Goal: Task Accomplishment & Management: Complete application form

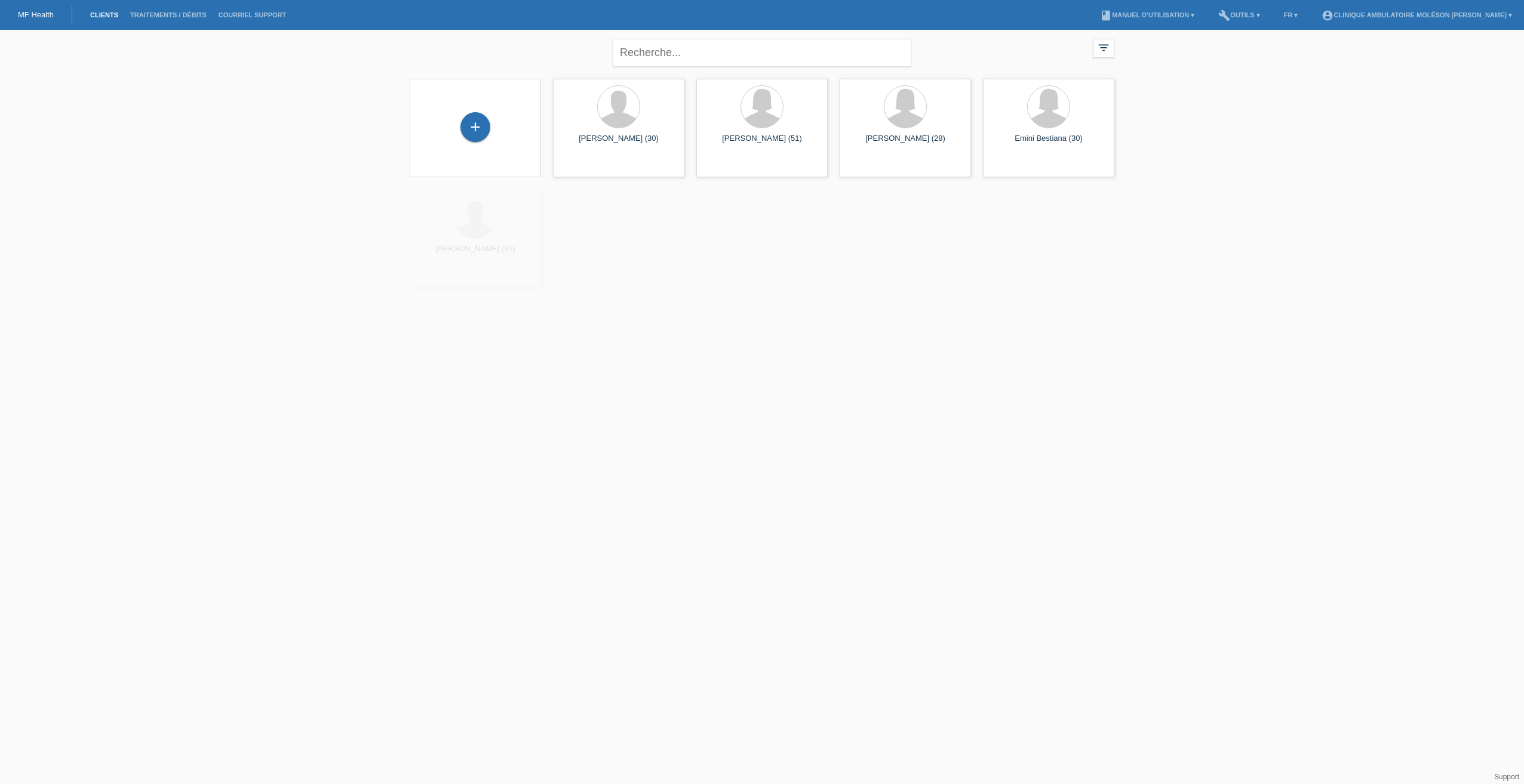
click at [492, 135] on div "+" at bounding box center [475, 128] width 112 height 31
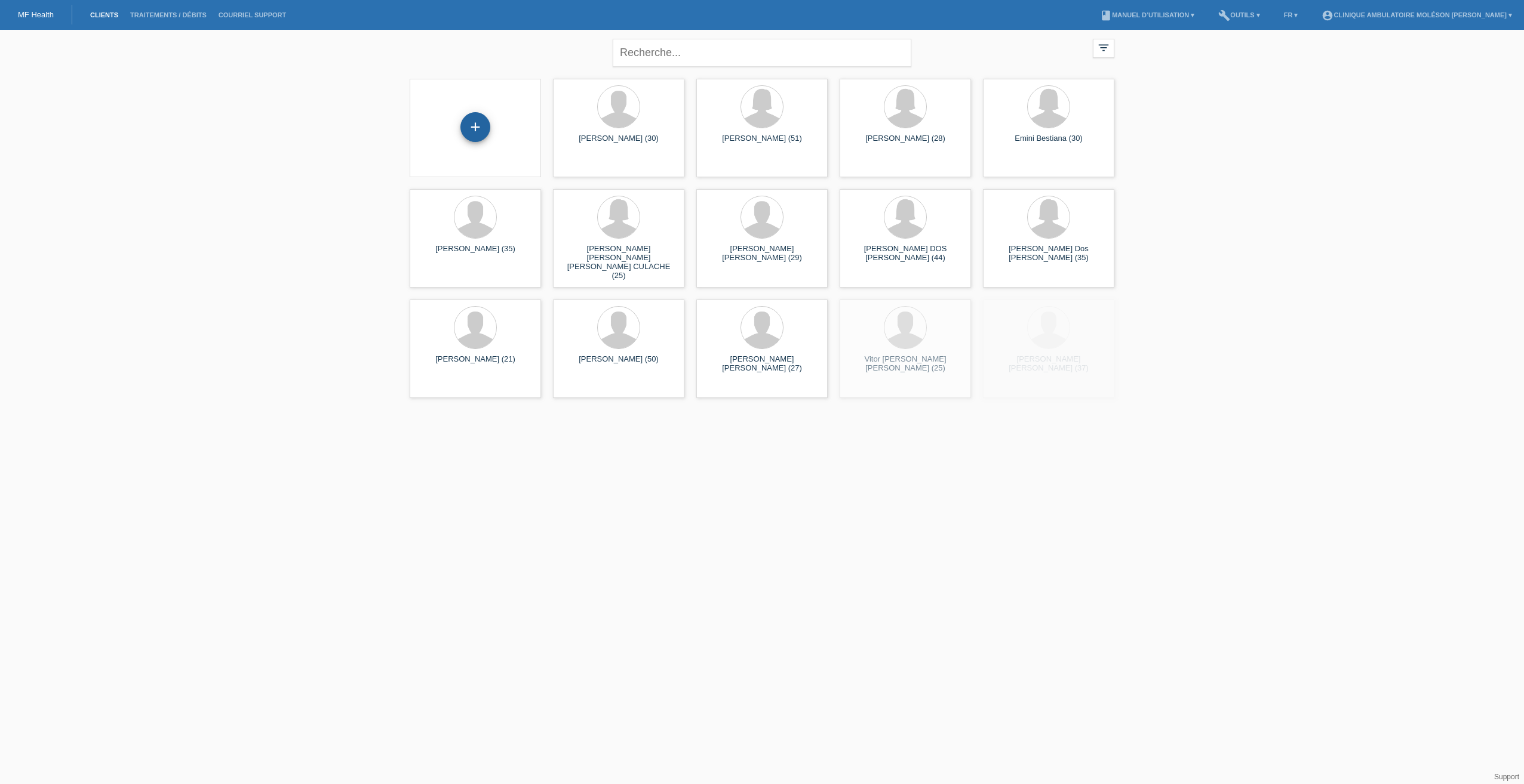
click at [479, 123] on div "+" at bounding box center [475, 127] width 30 height 30
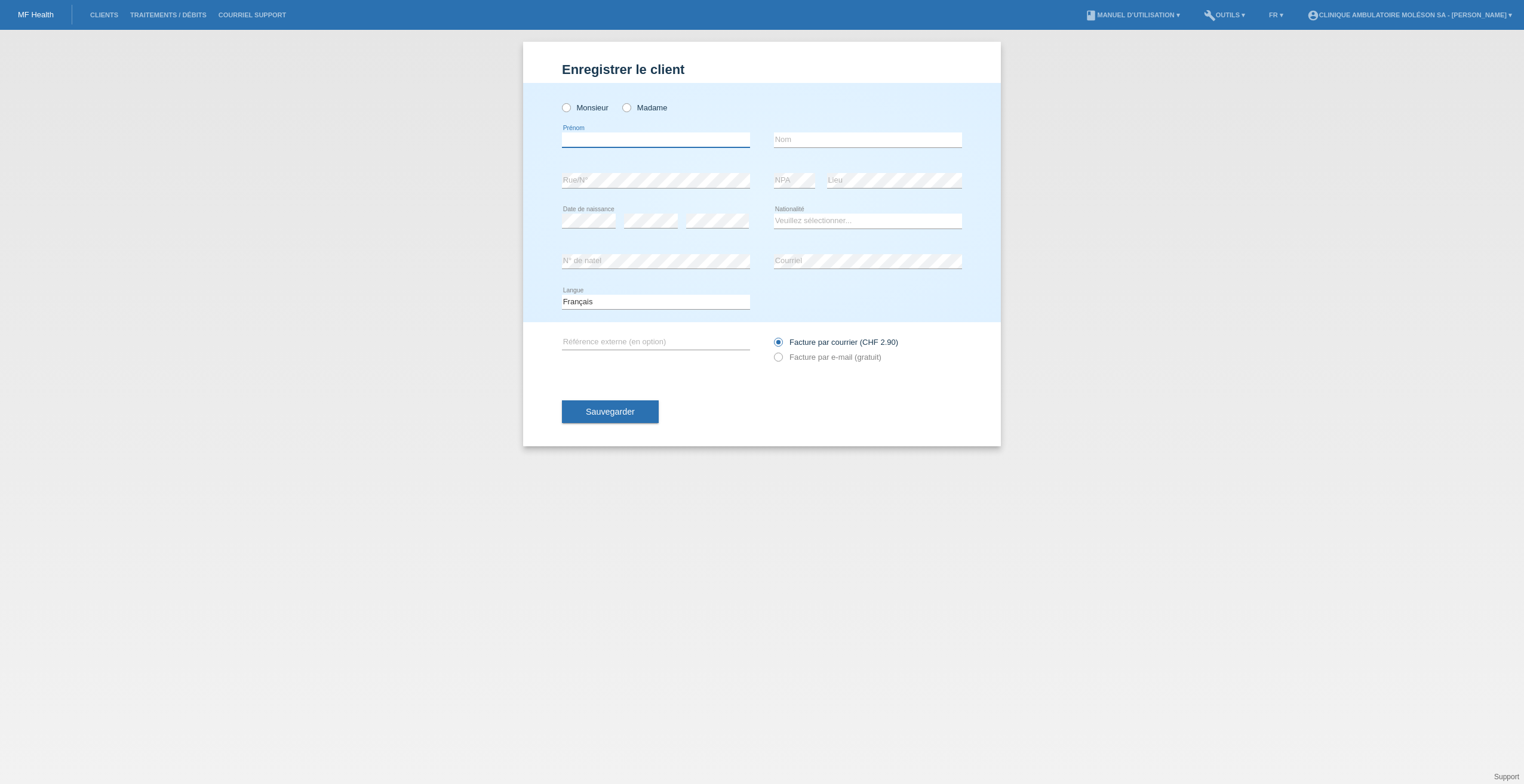
click at [624, 135] on input "text" at bounding box center [656, 139] width 188 height 15
drag, startPoint x: 27, startPoint y: 240, endPoint x: 238, endPoint y: 242, distance: 211.0
click at [27, 240] on div "Enregistrer le client Enregistrer le client Enregistrer le client Monsieur Mada…" at bounding box center [762, 407] width 1524 height 755
click at [590, 147] on input "text" at bounding box center [656, 139] width 188 height 15
paste input "Tingting"
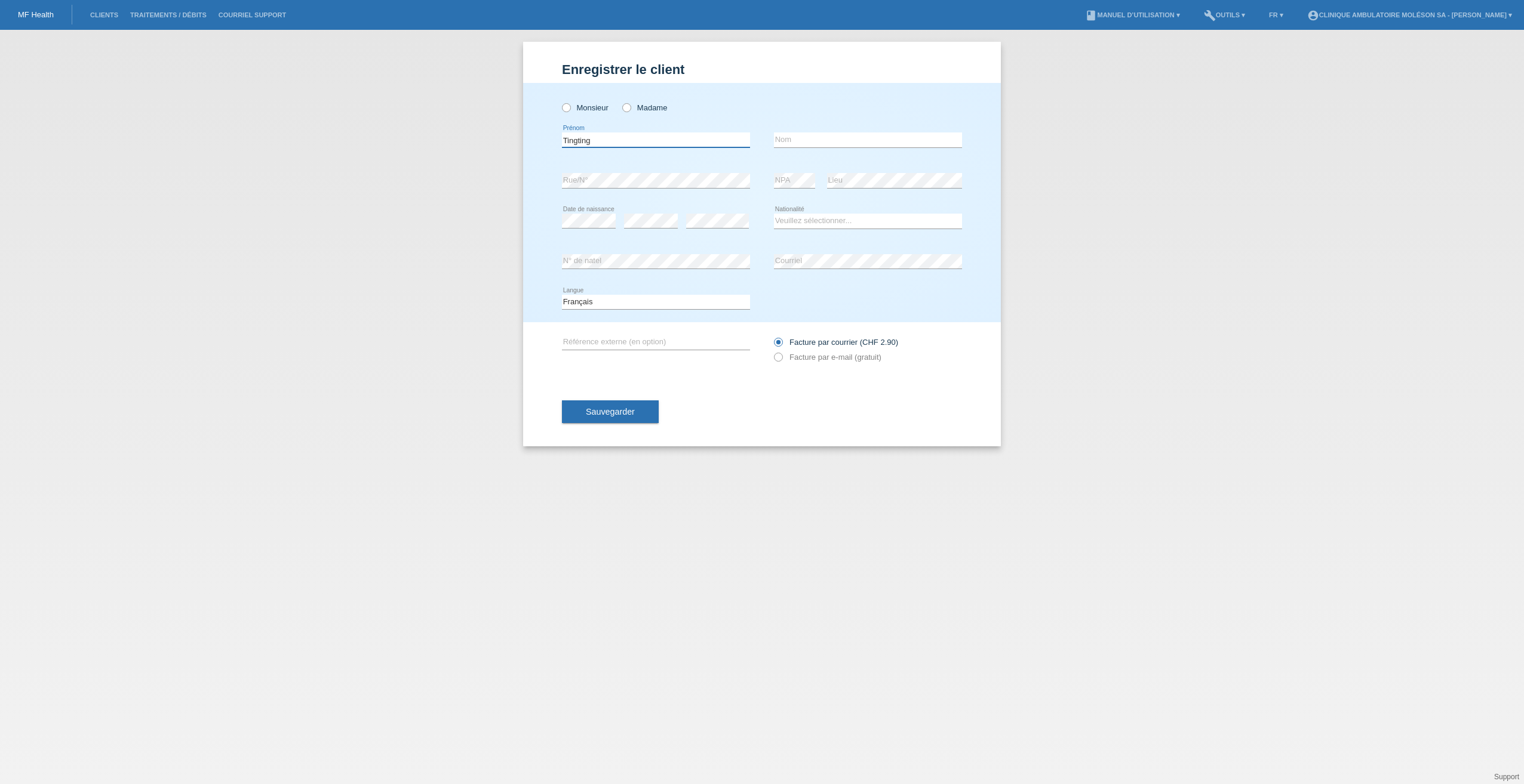
type input "Tingting"
click at [793, 139] on input "text" at bounding box center [868, 139] width 188 height 15
type input "Zhou"
click at [655, 110] on label "Madame" at bounding box center [644, 107] width 45 height 9
click at [630, 110] on input "Madame" at bounding box center [625, 107] width 8 height 8
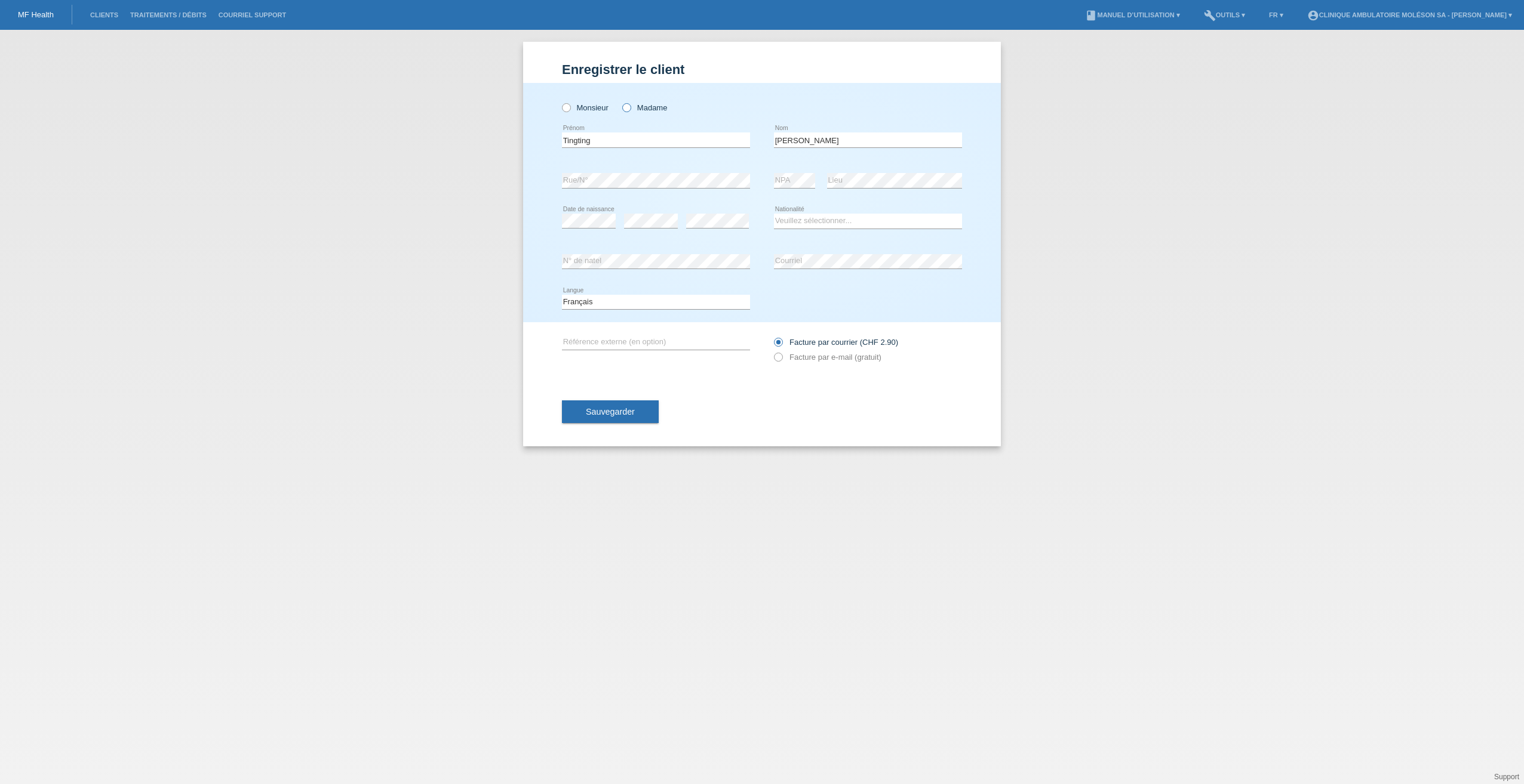
radio input "true"
click at [815, 218] on select "Veuillez sélectionner... Suisse Allemagne Autriche Liechtenstein ------------ A…" at bounding box center [868, 221] width 188 height 15
click at [824, 215] on select "Veuillez sélectionner... Suisse Allemagne Autriche Liechtenstein ------------ A…" at bounding box center [868, 221] width 188 height 15
click at [823, 215] on select "Veuillez sélectionner... Suisse Allemagne Autriche Liechtenstein ------------ A…" at bounding box center [868, 221] width 188 height 15
select select "PT"
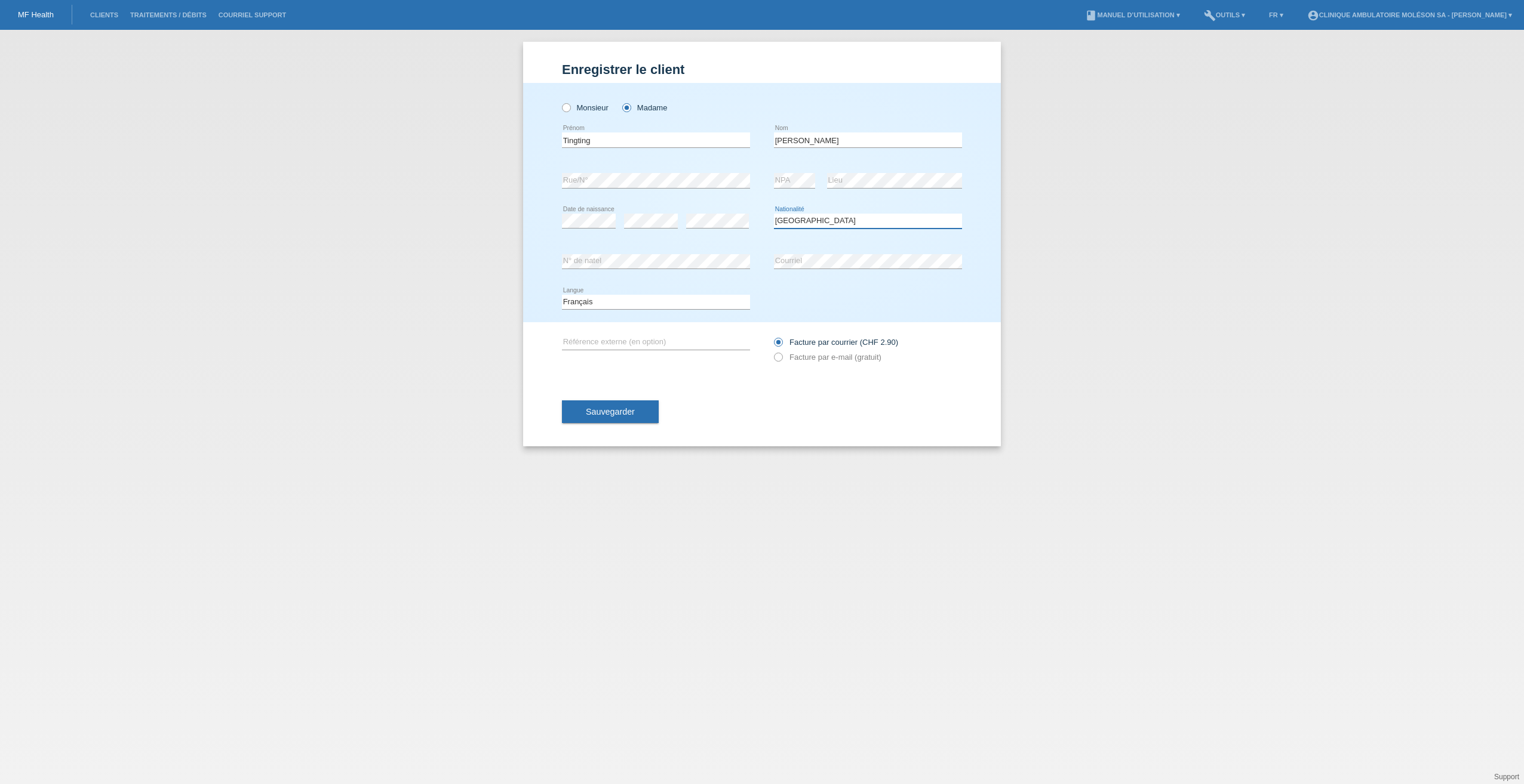
click at [774, 214] on select "Veuillez sélectionner... Suisse Allemagne Autriche Liechtenstein ------------ A…" at bounding box center [868, 221] width 188 height 15
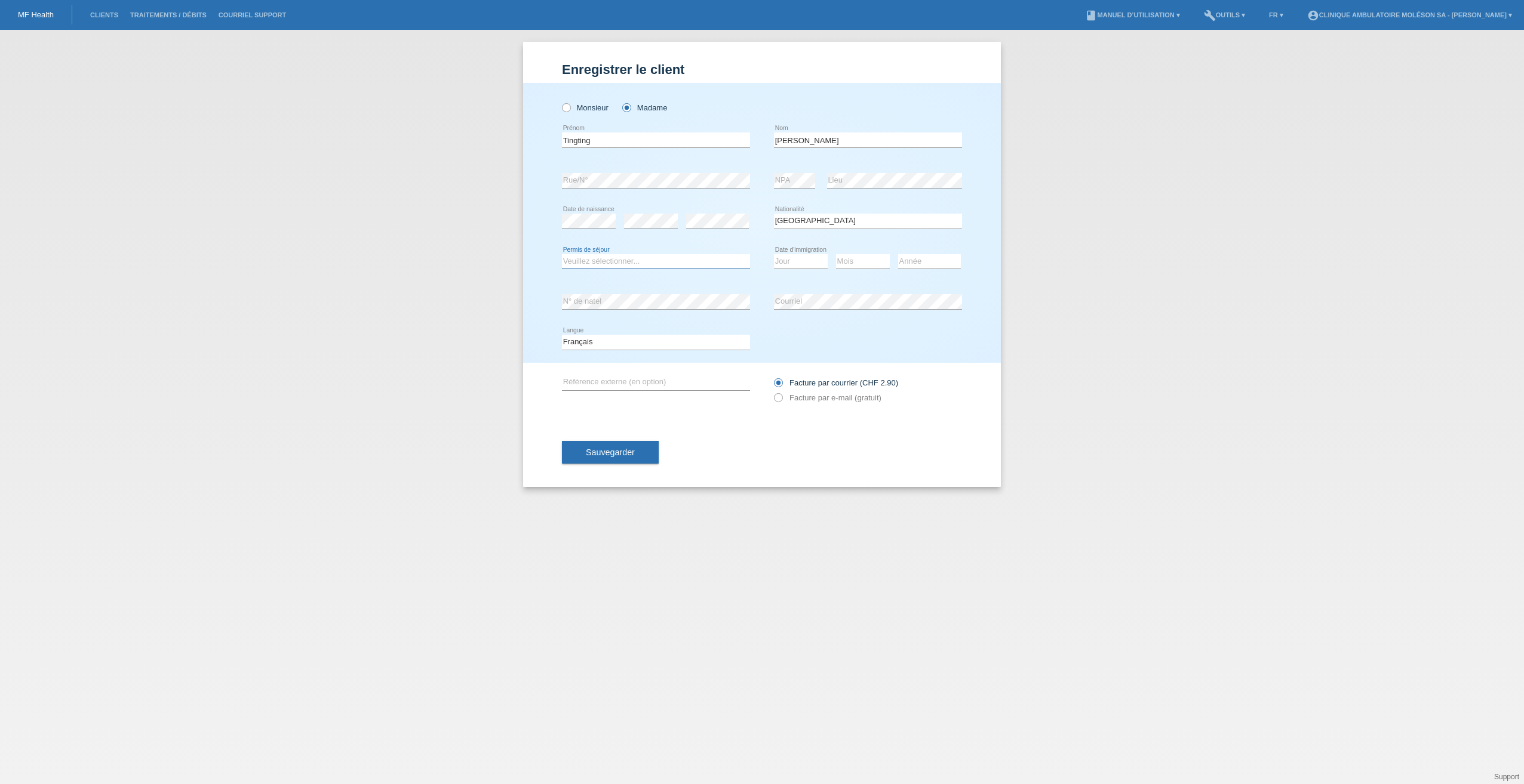
click at [653, 261] on select "Veuillez sélectionner... C B B - Statut de réfugié Autre" at bounding box center [656, 261] width 188 height 15
select select "C"
click at [562, 254] on select "Veuillez sélectionner... C B B - Statut de réfugié Autre" at bounding box center [656, 261] width 188 height 15
click at [797, 260] on select "Jour 01 02 03 04 05 06 07 08 09 10 11" at bounding box center [800, 261] width 54 height 15
select select "21"
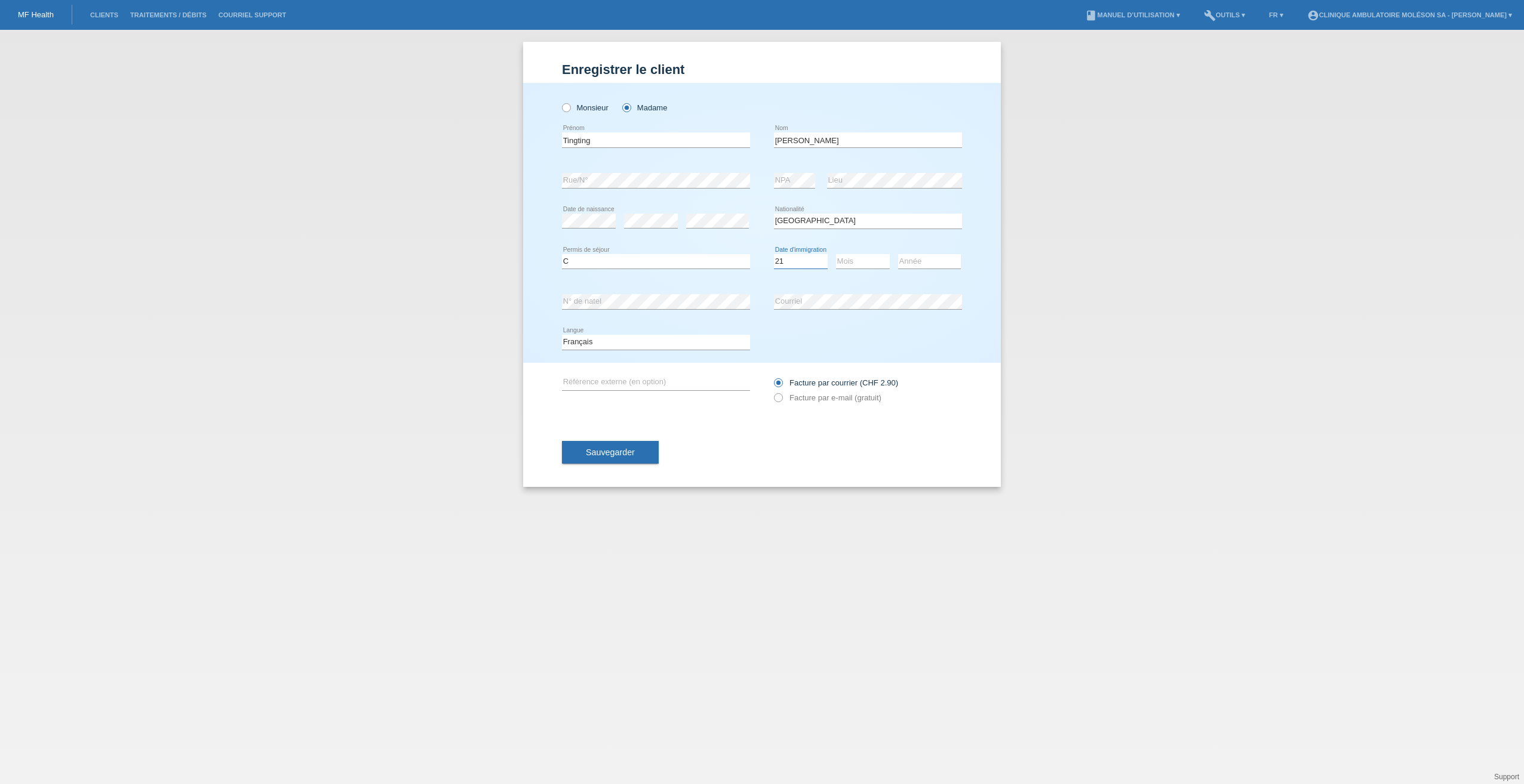
click at [774, 254] on select "Jour 01 02 03 04 05 06 07 08 09 10 11" at bounding box center [800, 261] width 54 height 15
click at [845, 259] on select "Mois 01 02 03 04 05 06 07 08 09 10 11" at bounding box center [862, 261] width 54 height 15
select select "02"
click at [836, 254] on select "Mois 01 02 03 04 05 06 07 08 09 10 11" at bounding box center [862, 261] width 54 height 15
click at [946, 264] on select "Année 2025 2024 2023 2022 2021 2020 2019 2018 2017 2016 2015 2014 2013 2012 201…" at bounding box center [929, 261] width 63 height 15
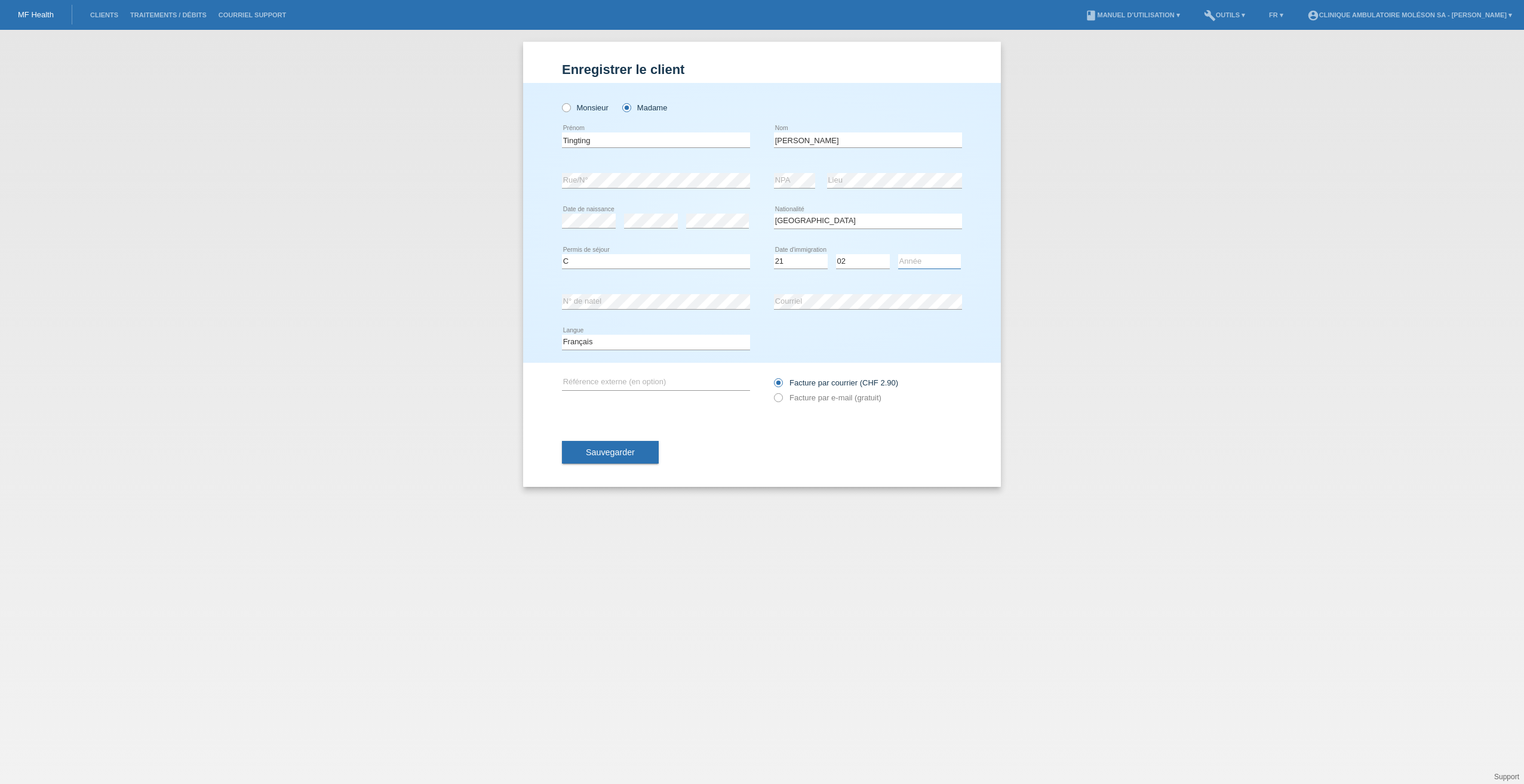
select select "2012"
click at [898, 254] on select "Année 2025 2024 2023 2022 2021 2020 2019 2018 2017 2016 2015 2014 2013 2012 201…" at bounding box center [929, 261] width 63 height 15
click at [60, 304] on div "Enregistrer le client Enregistrer le client Enregistrer le client Monsieur Mada…" at bounding box center [762, 407] width 1524 height 755
click at [811, 397] on label "Facture par e-mail (gratuit)" at bounding box center [828, 397] width 107 height 9
click at [782, 397] on input "Facture par e-mail (gratuit)" at bounding box center [777, 400] width 8 height 15
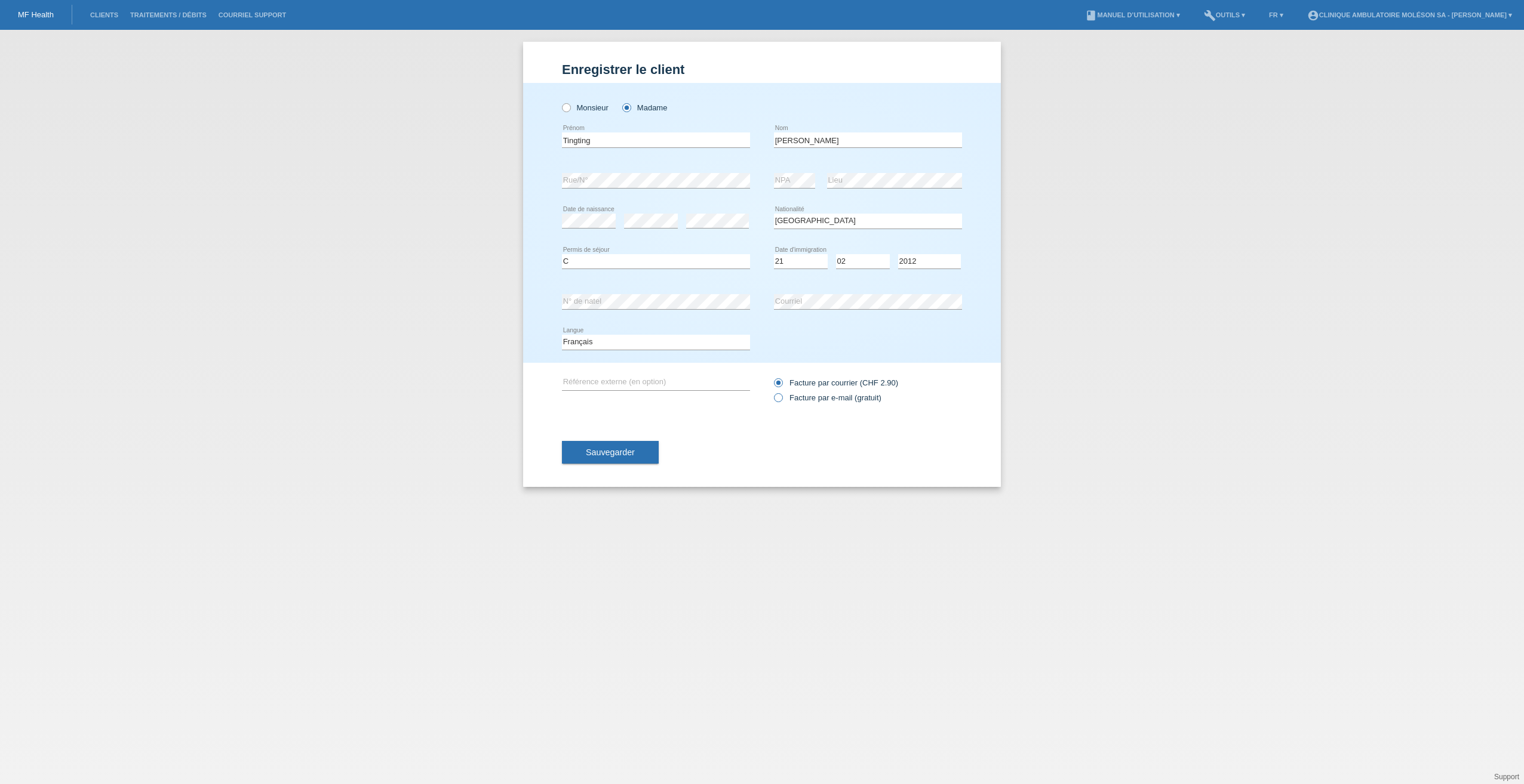
radio input "true"
click at [626, 453] on span "Sauvegarder" at bounding box center [610, 452] width 49 height 10
click at [1420, 322] on div "Enregistrer le client Enregistrer le client Enregistrer le client Monsieur Mada…" at bounding box center [762, 407] width 1524 height 755
click at [627, 456] on span "Sauvegarder" at bounding box center [610, 459] width 49 height 10
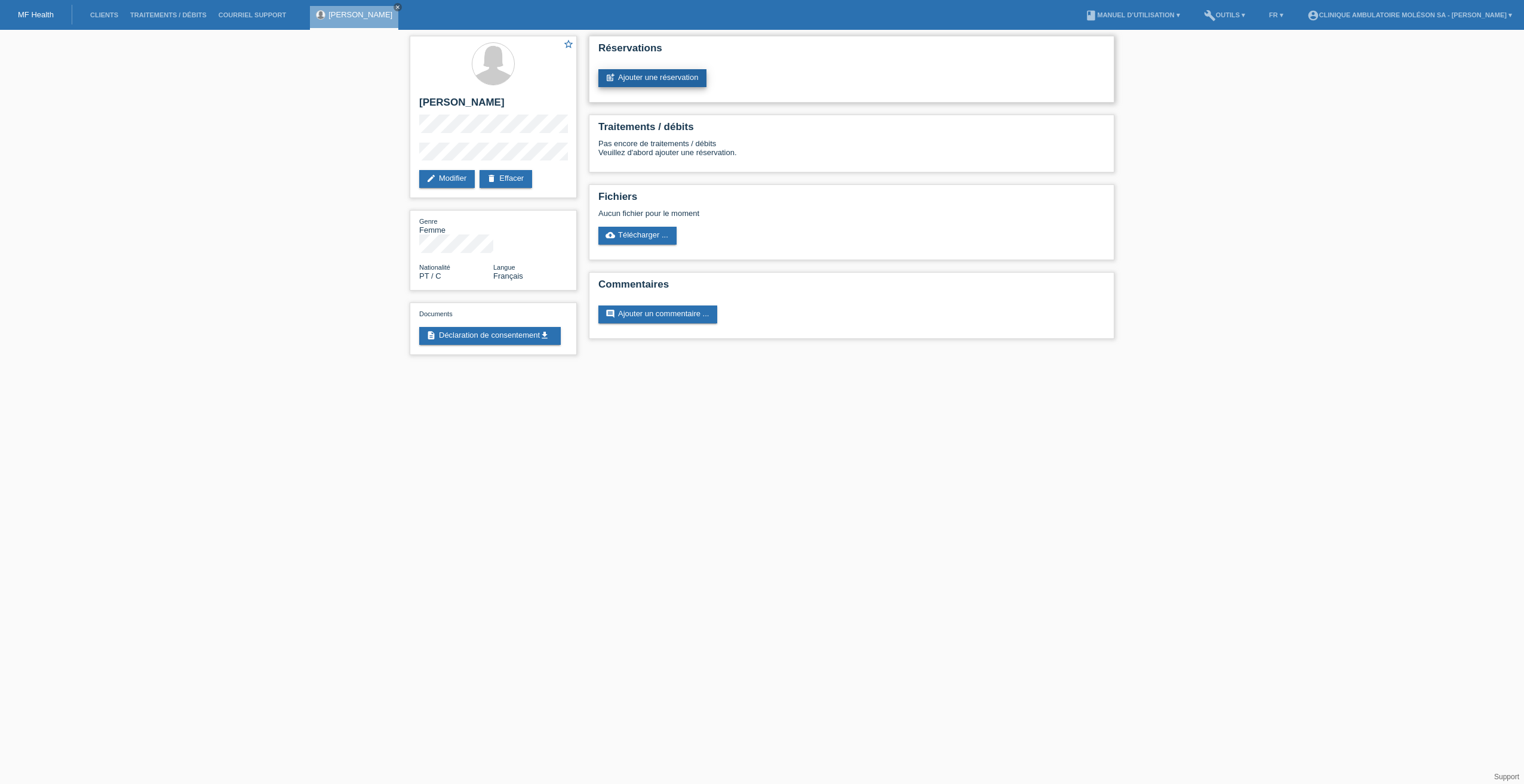
click at [657, 72] on link "post_add Ajouter une réservation" at bounding box center [652, 78] width 108 height 18
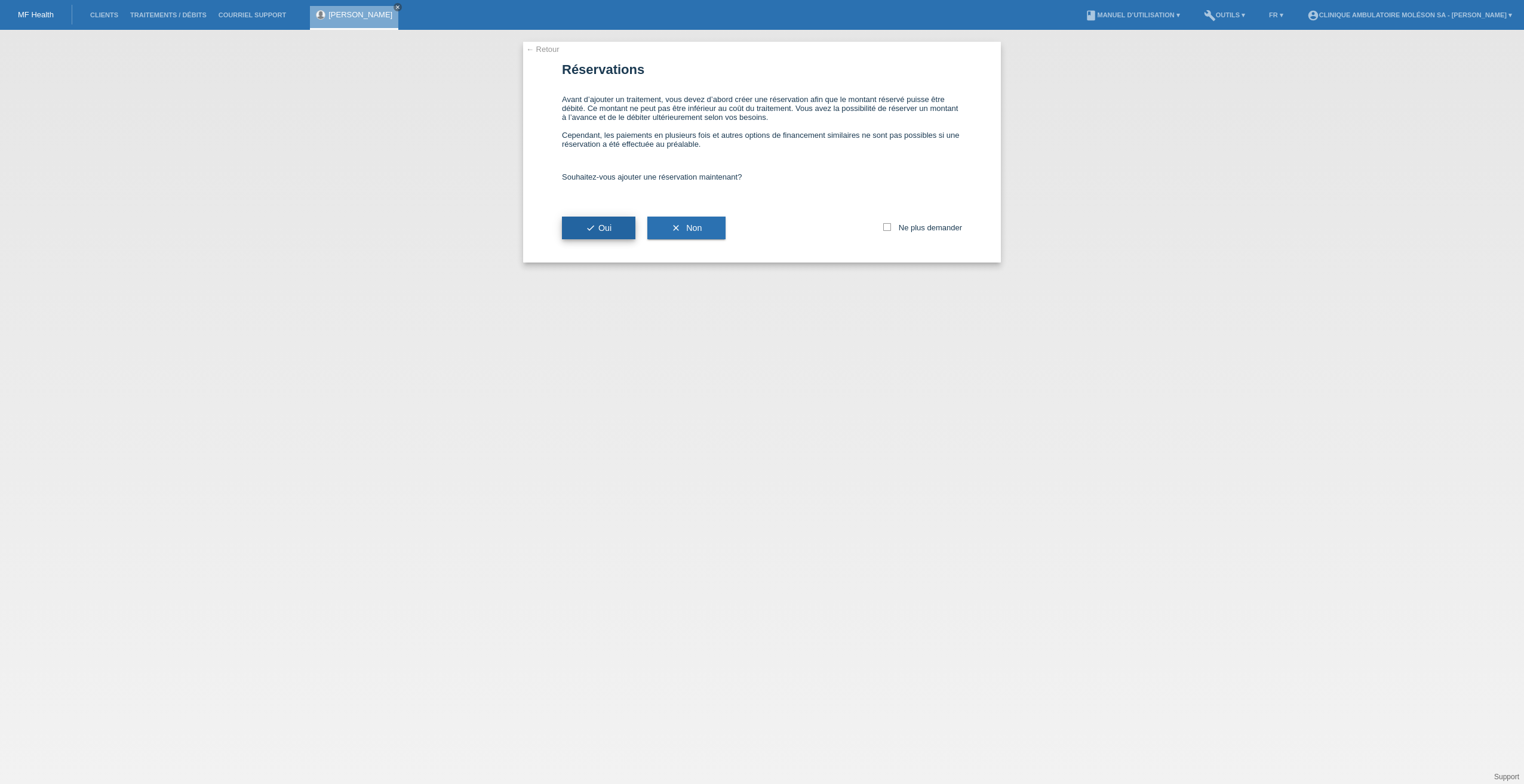
click at [616, 229] on button "check Oui" at bounding box center [598, 228] width 73 height 23
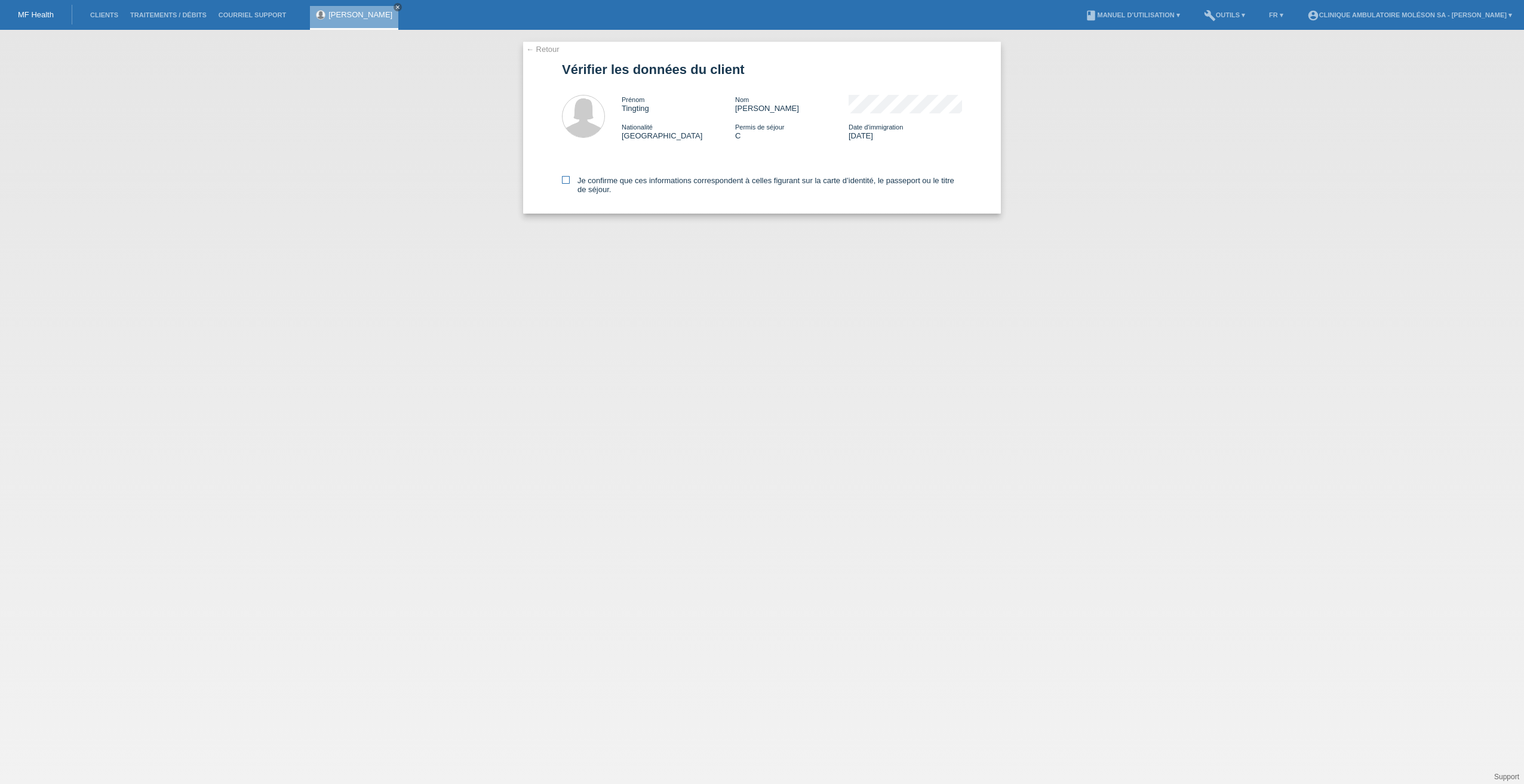
click at [606, 180] on label "Je confirme que ces informations correspondent à celles figurant sur la carte d…" at bounding box center [762, 185] width 400 height 18
click at [570, 180] on input "Je confirme que ces informations correspondent à celles figurant sur la carte d…" at bounding box center [565, 180] width 8 height 8
checkbox input "true"
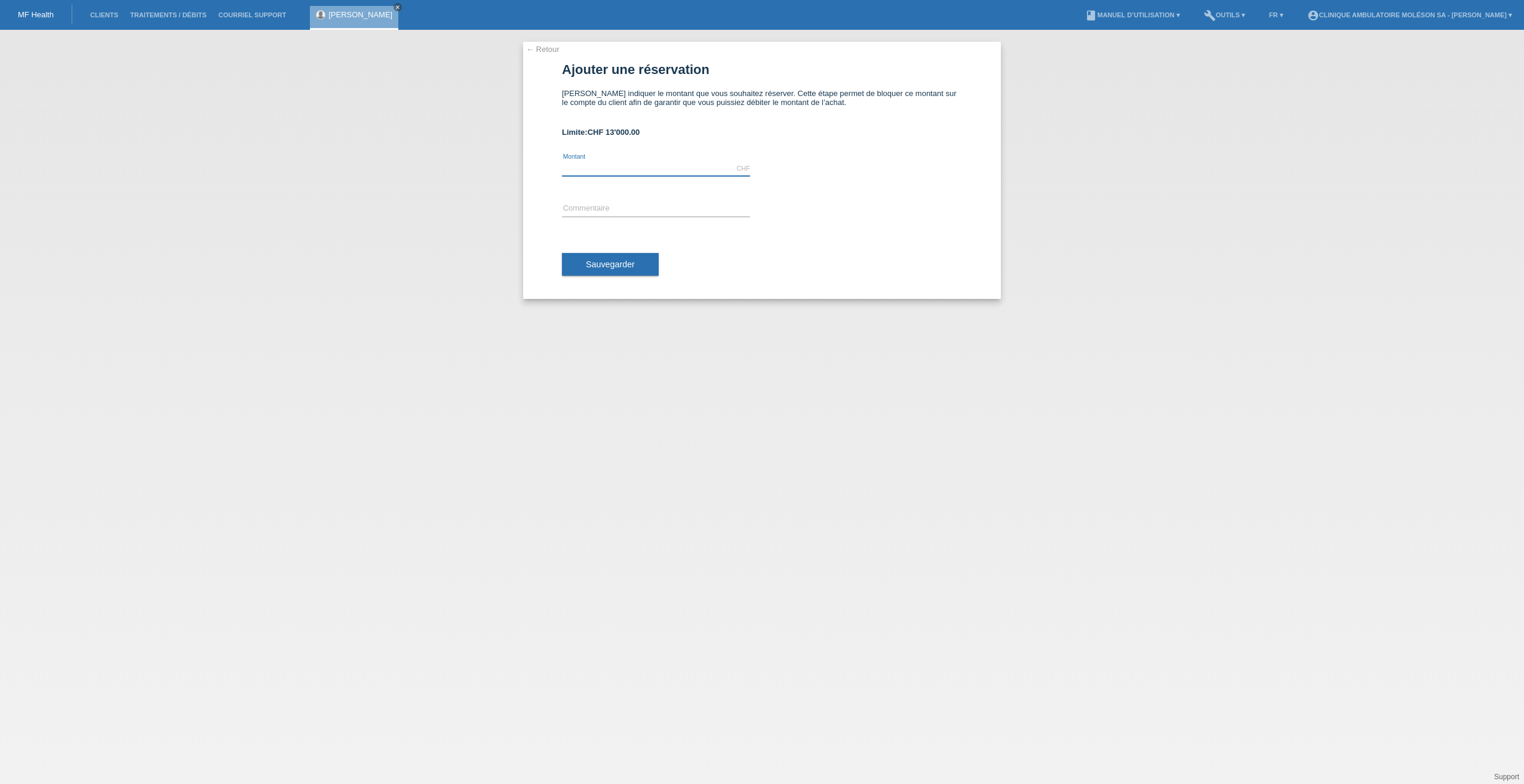
click at [643, 170] on input "text" at bounding box center [656, 168] width 188 height 15
click at [1058, 131] on div "← Retour Ajouter une réservation Veuillez indiquer le montant que vous souhaite…" at bounding box center [762, 407] width 1524 height 755
click at [596, 173] on input "text" at bounding box center [656, 168] width 188 height 15
click at [588, 174] on input "text" at bounding box center [656, 168] width 188 height 15
type input "4030.00"
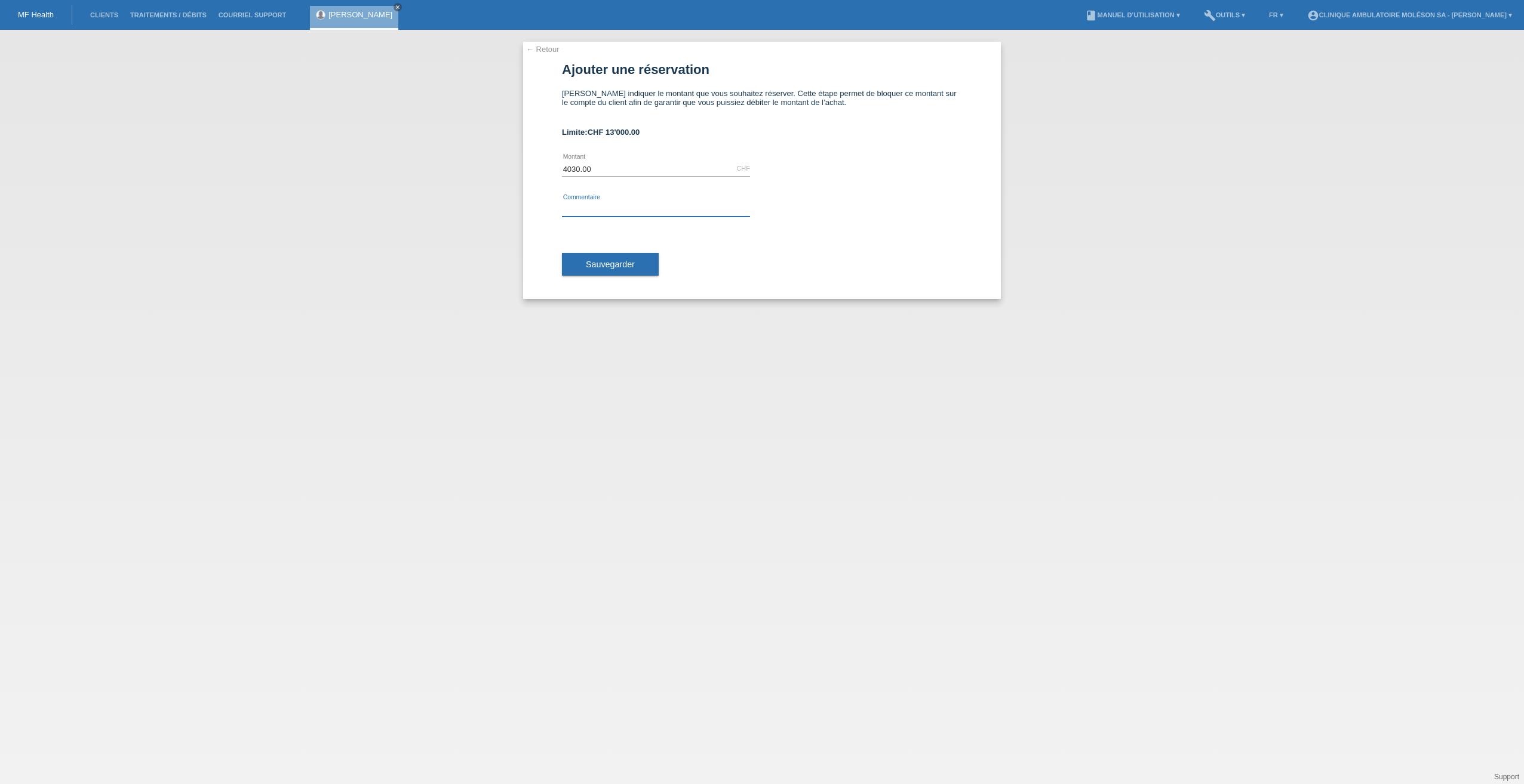
click at [598, 215] on input "text" at bounding box center [656, 209] width 188 height 15
click at [60, 323] on div "← Retour Ajouter une réservation Veuillez indiquer le montant que vous souhaite…" at bounding box center [762, 407] width 1524 height 755
click at [630, 210] on input "ttt laser" at bounding box center [656, 209] width 188 height 15
paste input "48768"
type input "ttt laser 48768"
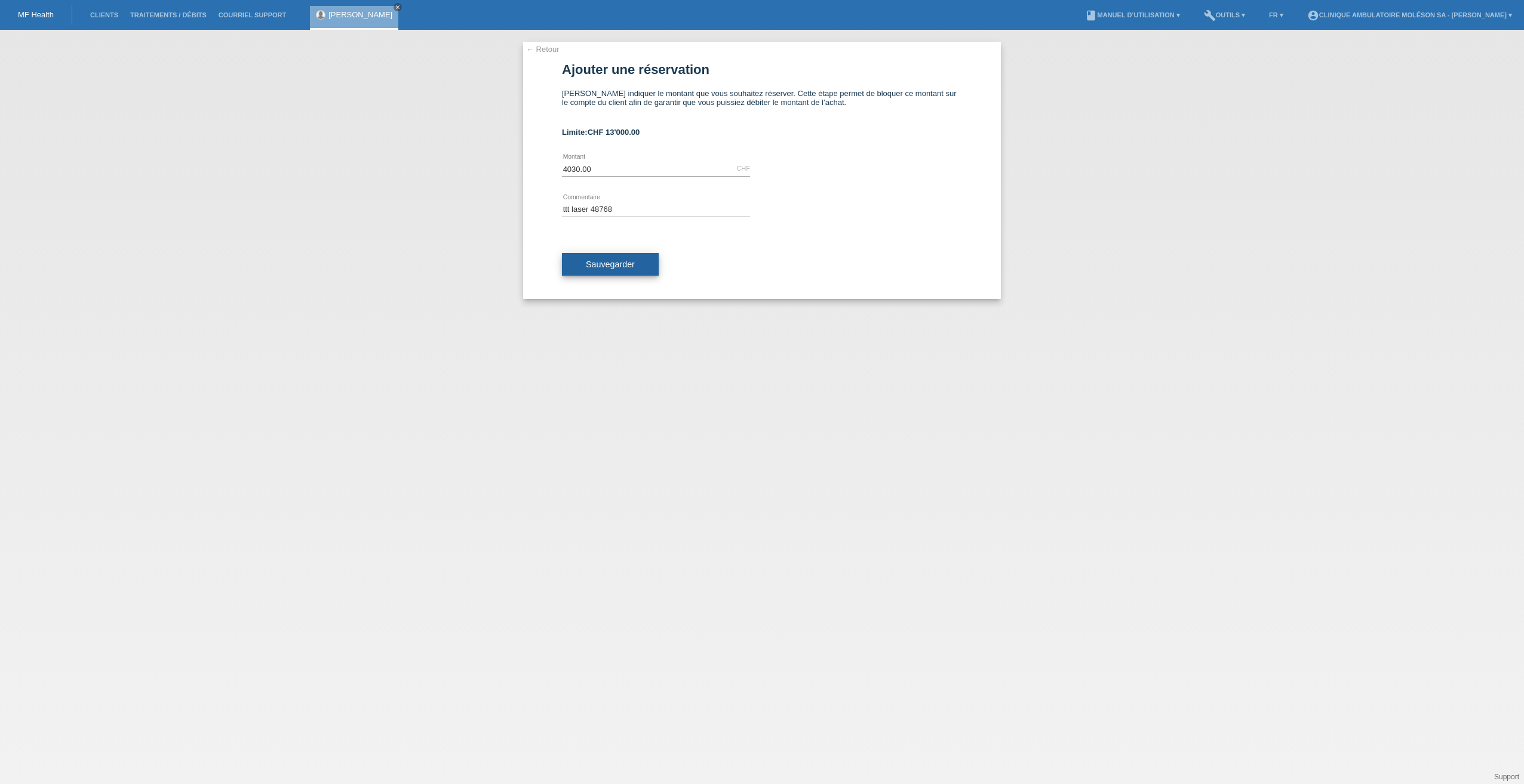
click at [602, 263] on span "Sauvegarder" at bounding box center [610, 265] width 49 height 10
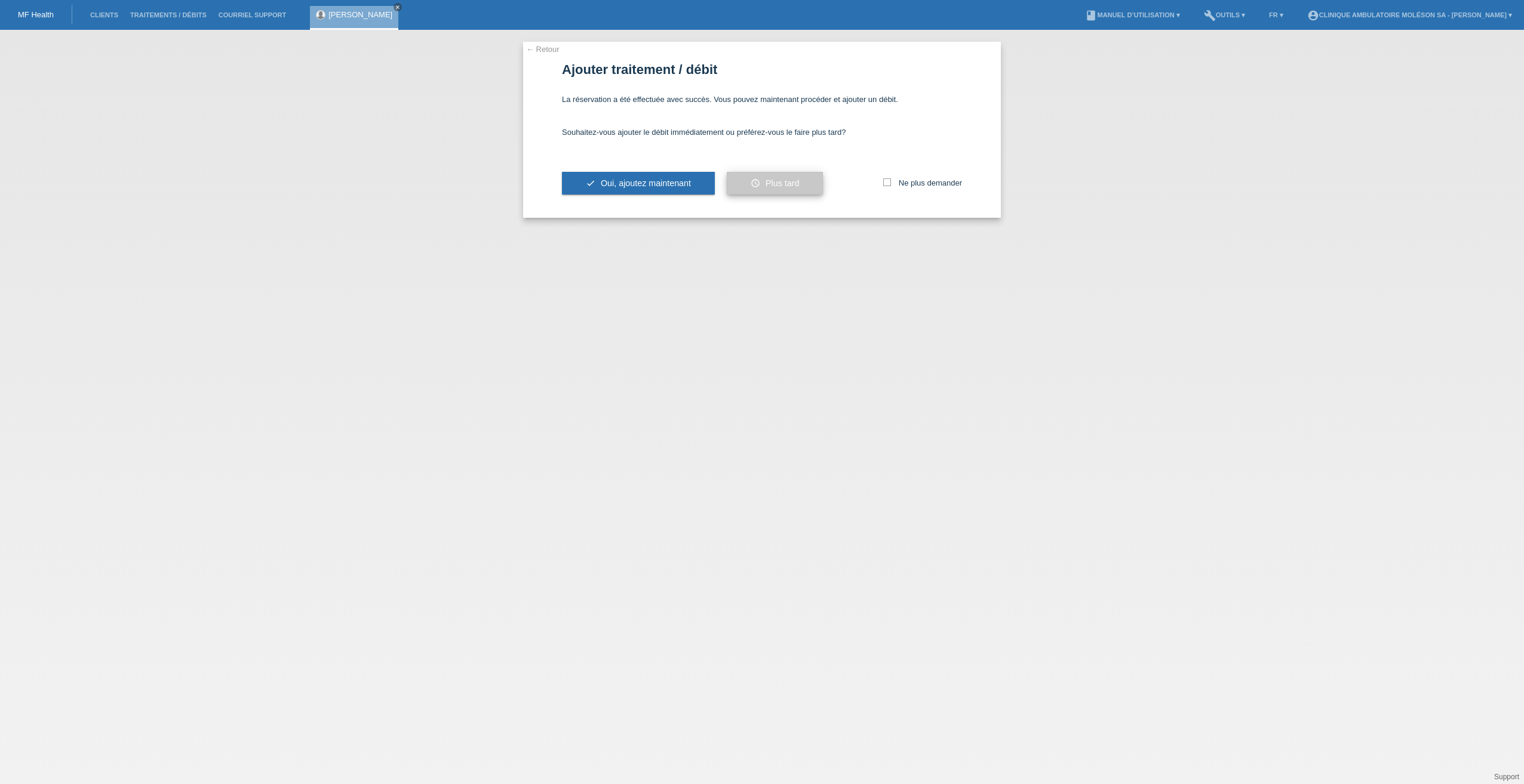
click at [780, 185] on span "Plus tard" at bounding box center [782, 183] width 33 height 10
